Goal: Information Seeking & Learning: Learn about a topic

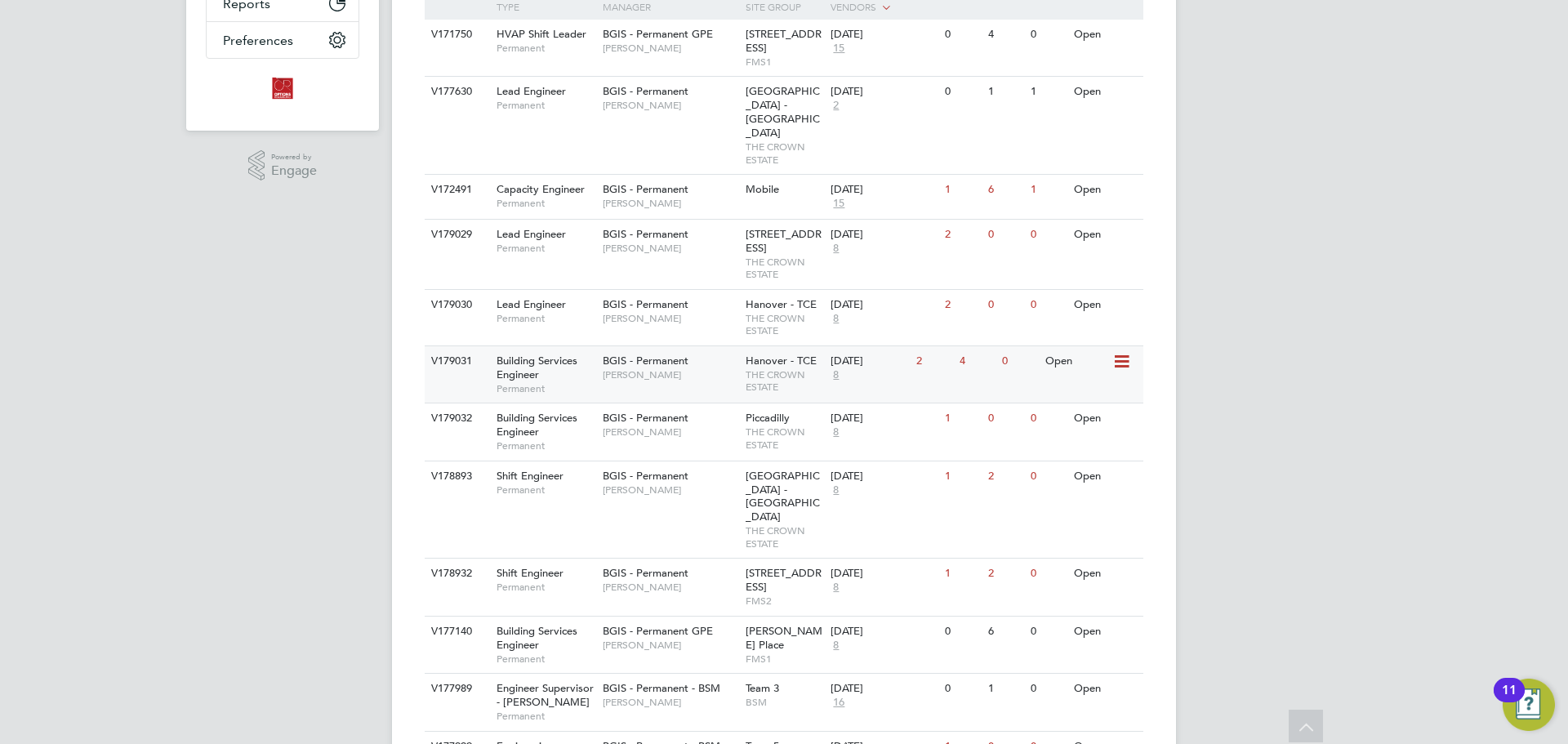
scroll to position [327, 0]
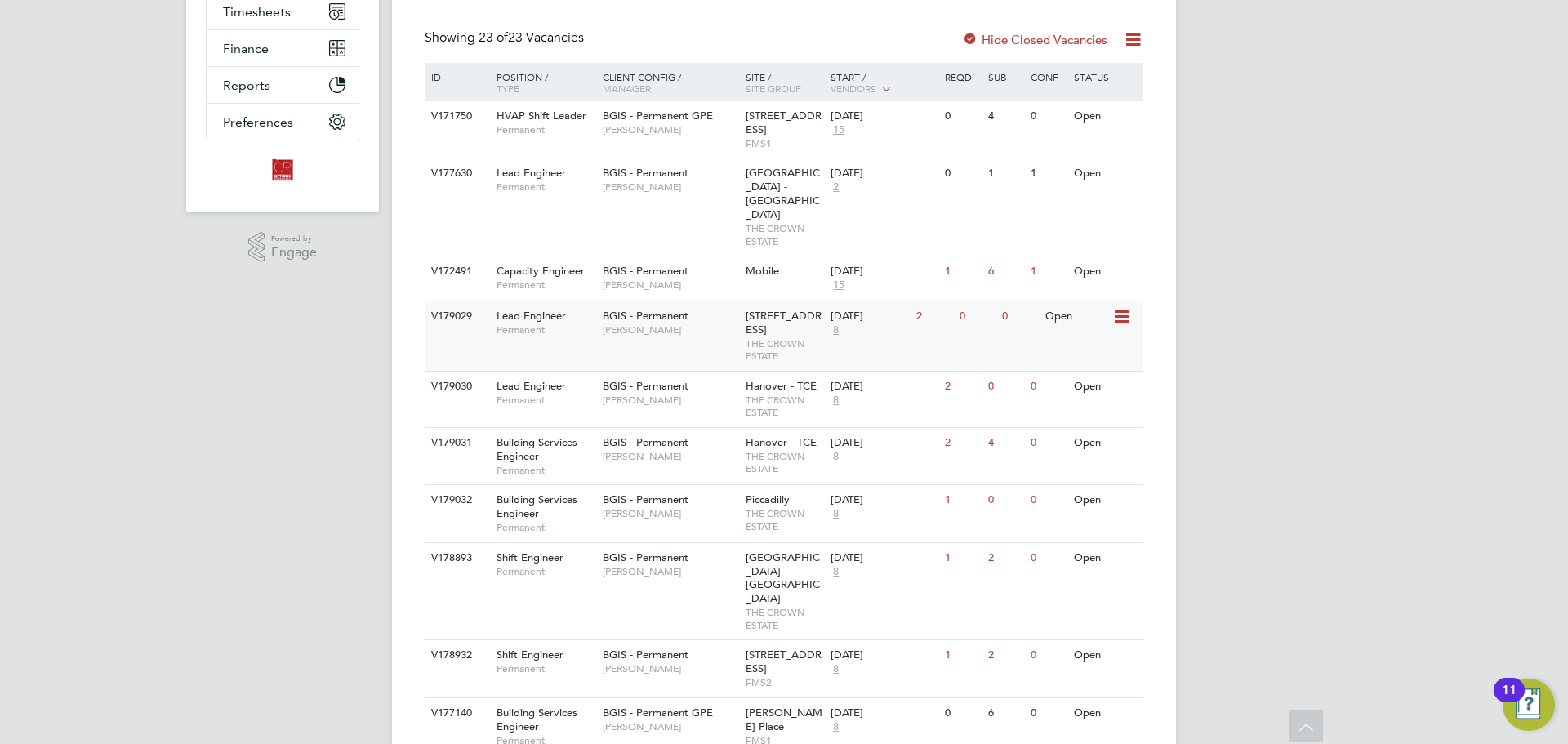
click at [695, 329] on div "V179029 Lead Engineer Permanent BGIS - Permanent [PERSON_NAME] [STREET_ADDRESS]…" at bounding box center [784, 335] width 719 height 70
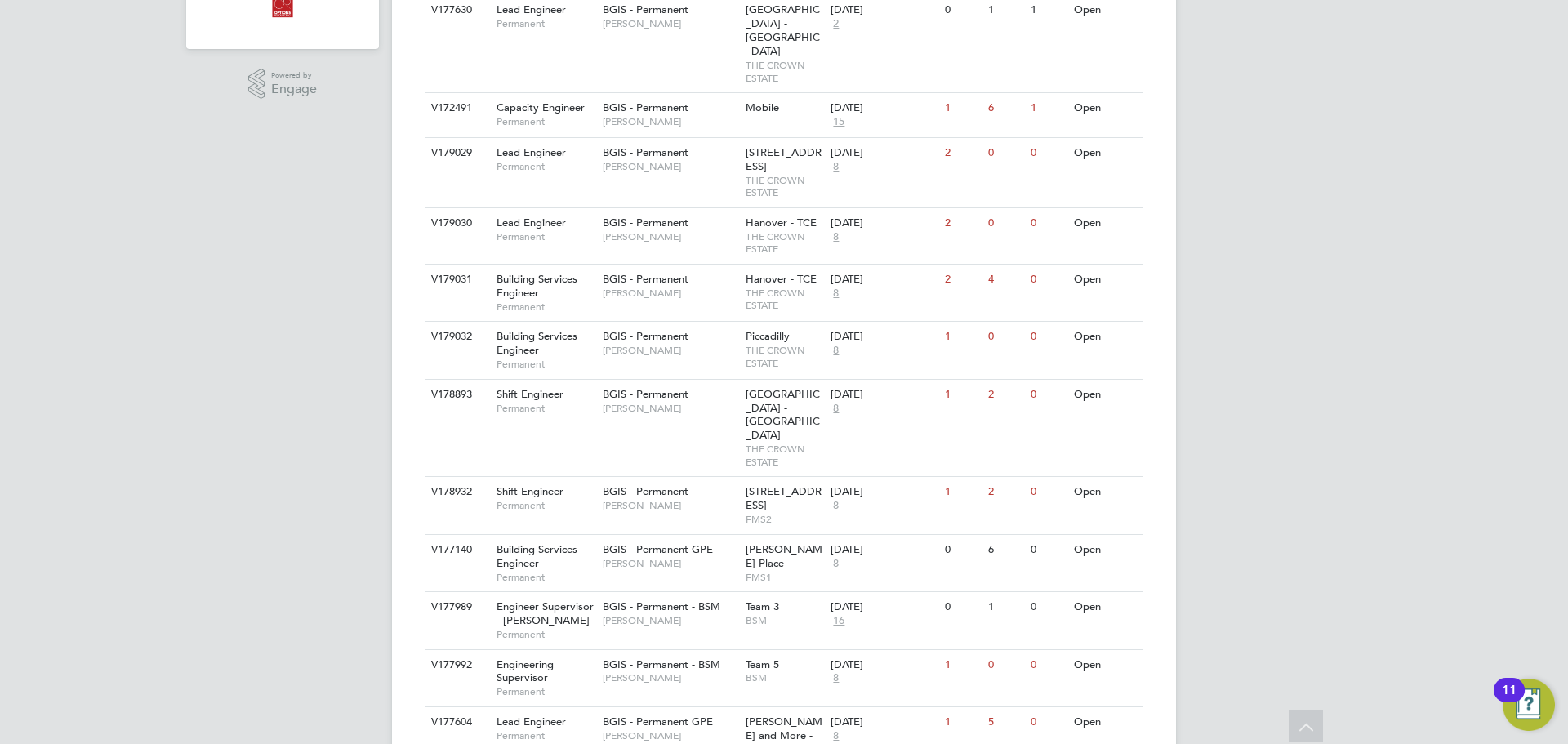
scroll to position [571, 0]
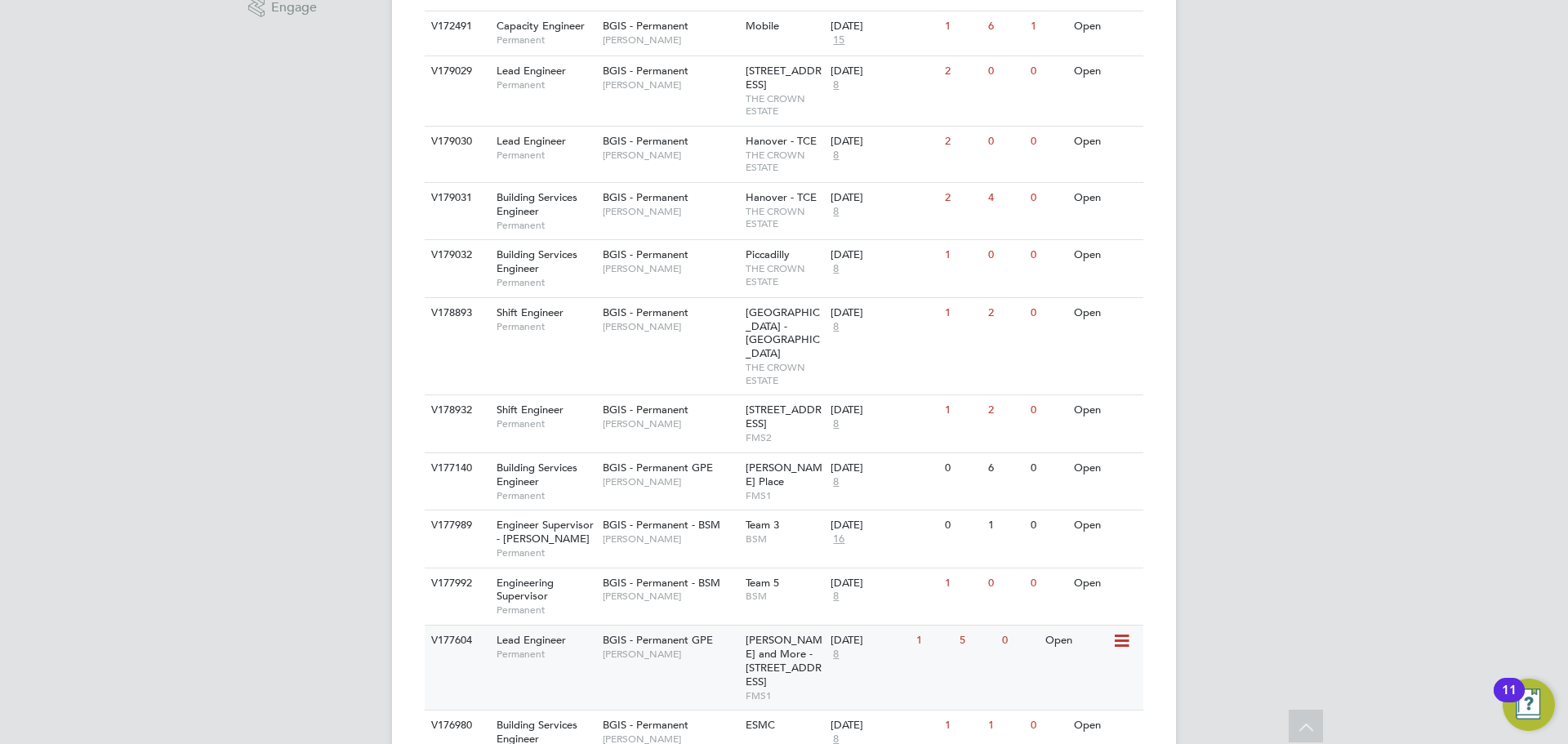
click at [641, 626] on div "BGIS - Permanent GPE [PERSON_NAME]" at bounding box center [670, 646] width 143 height 43
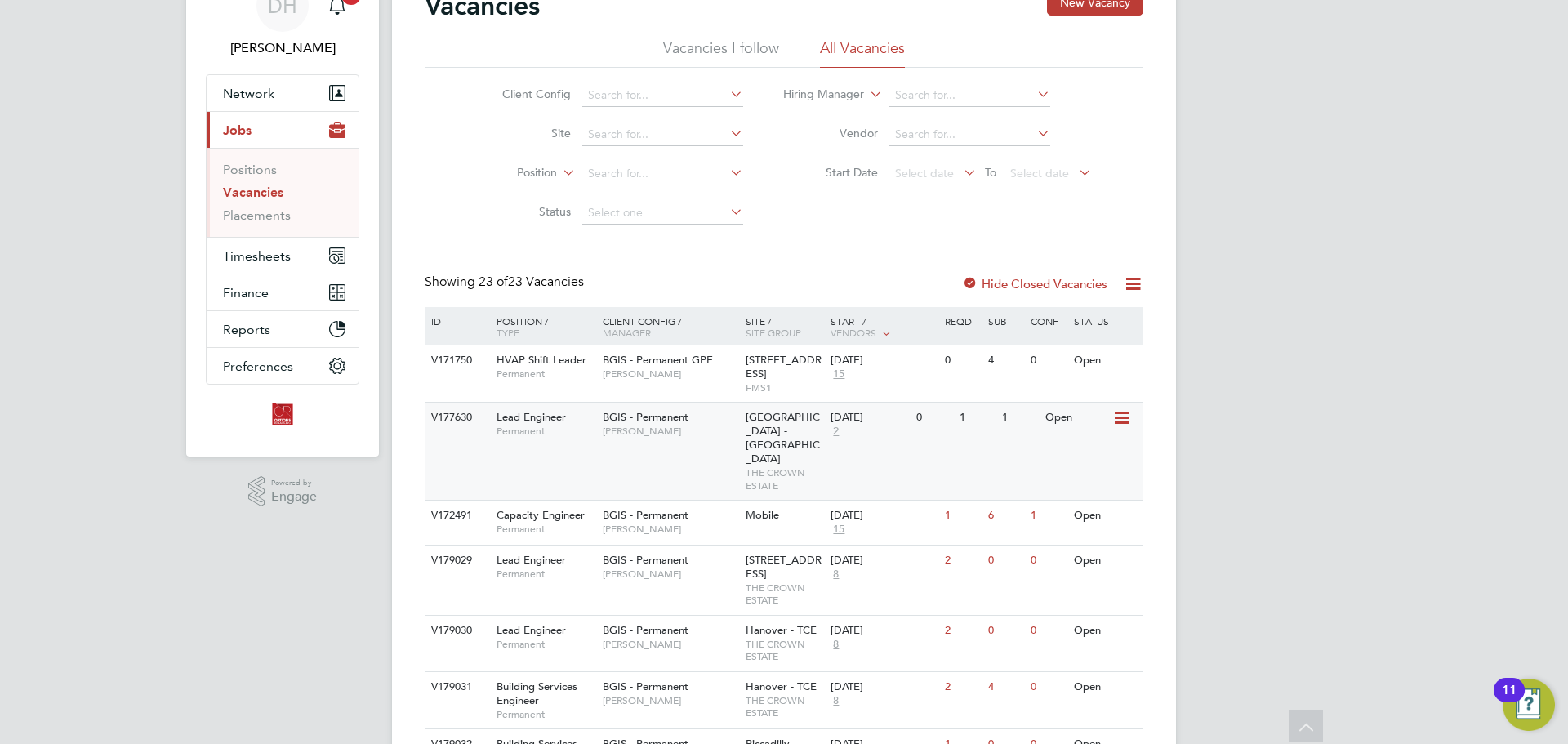
scroll to position [0, 0]
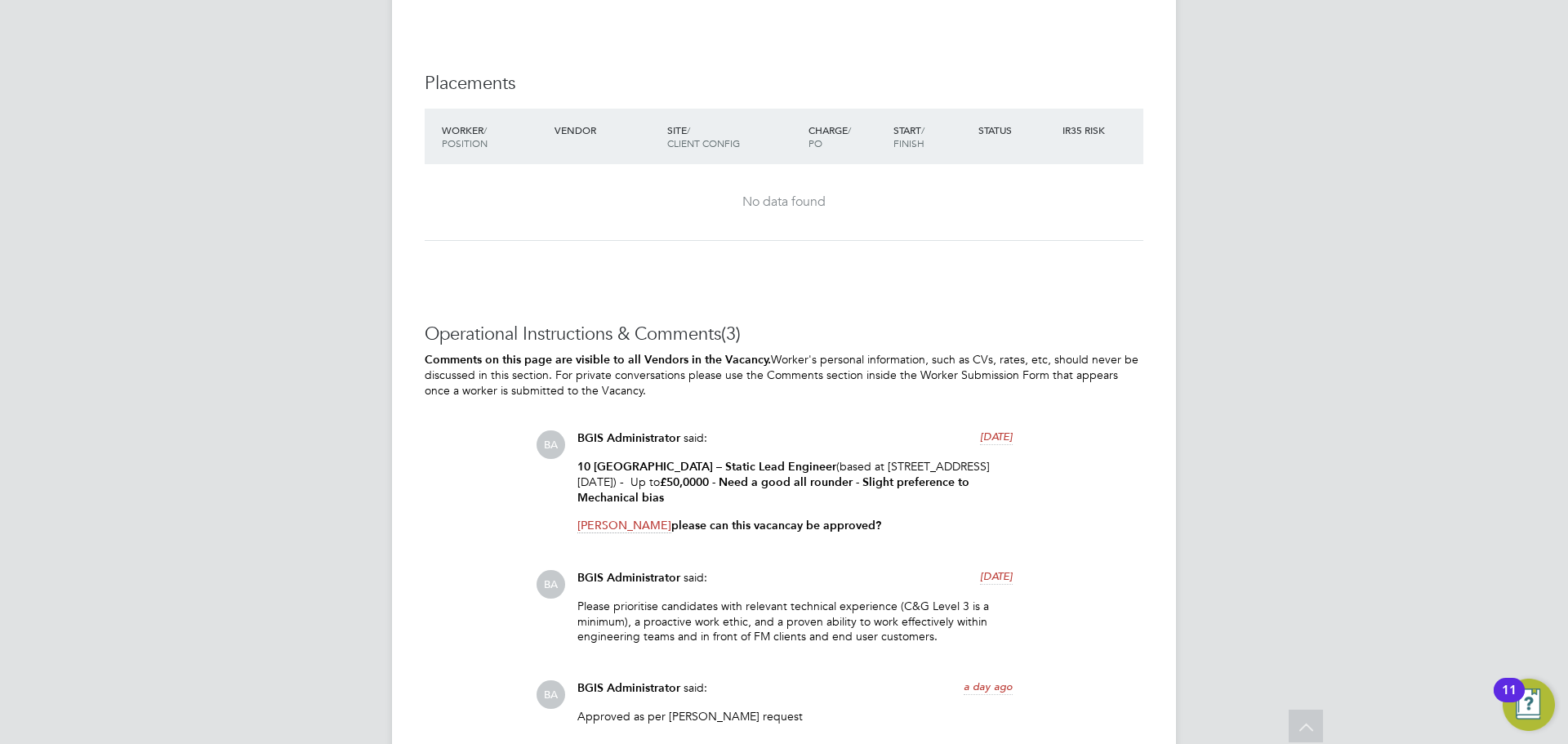
scroll to position [2042, 0]
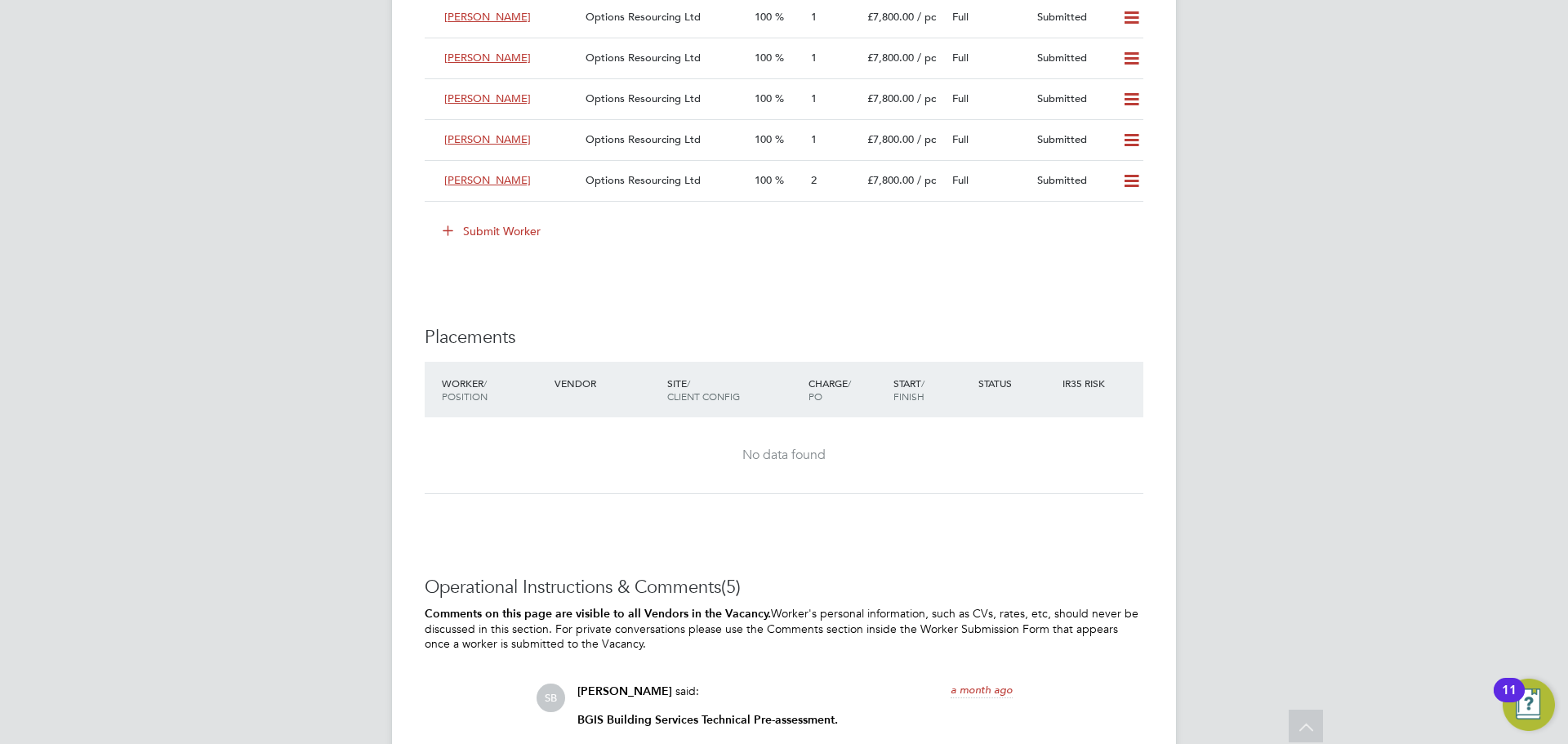
scroll to position [2531, 0]
